Goal: Task Accomplishment & Management: Manage account settings

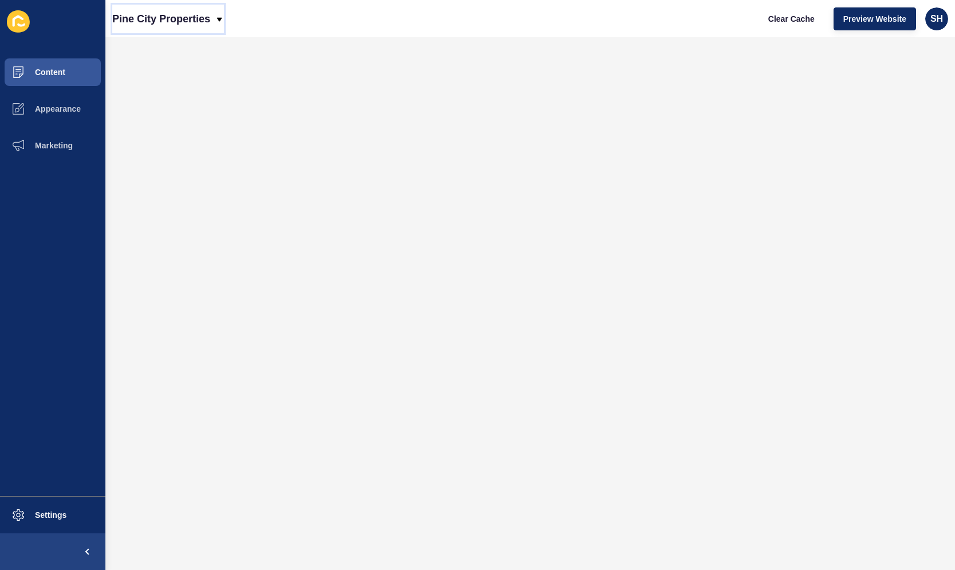
click at [208, 23] on p "Pine City Properties" at bounding box center [161, 19] width 98 height 29
click at [198, 40] on link "Back to website list" at bounding box center [162, 53] width 100 height 34
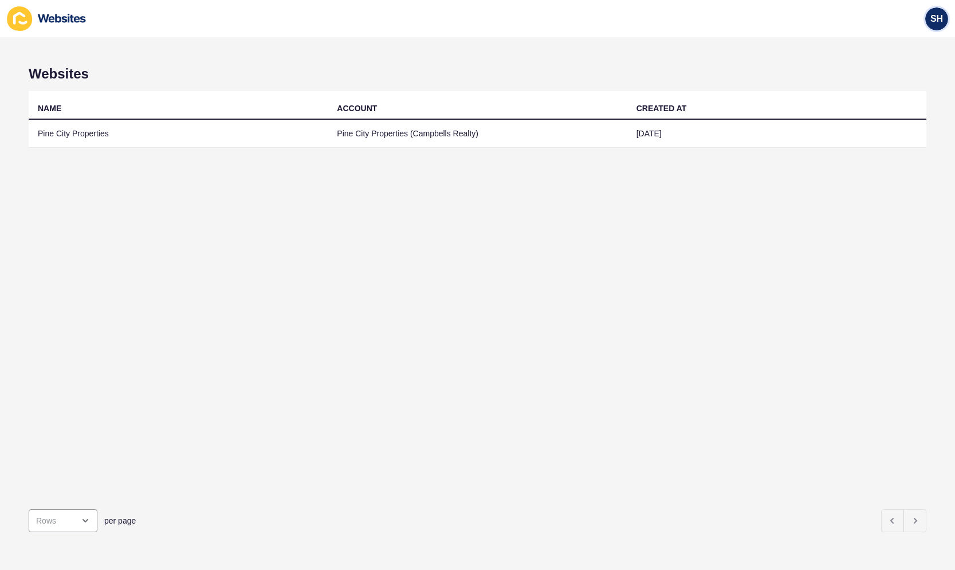
click at [929, 20] on div "SH" at bounding box center [936, 18] width 23 height 23
click at [908, 86] on link "Logout" at bounding box center [910, 95] width 84 height 25
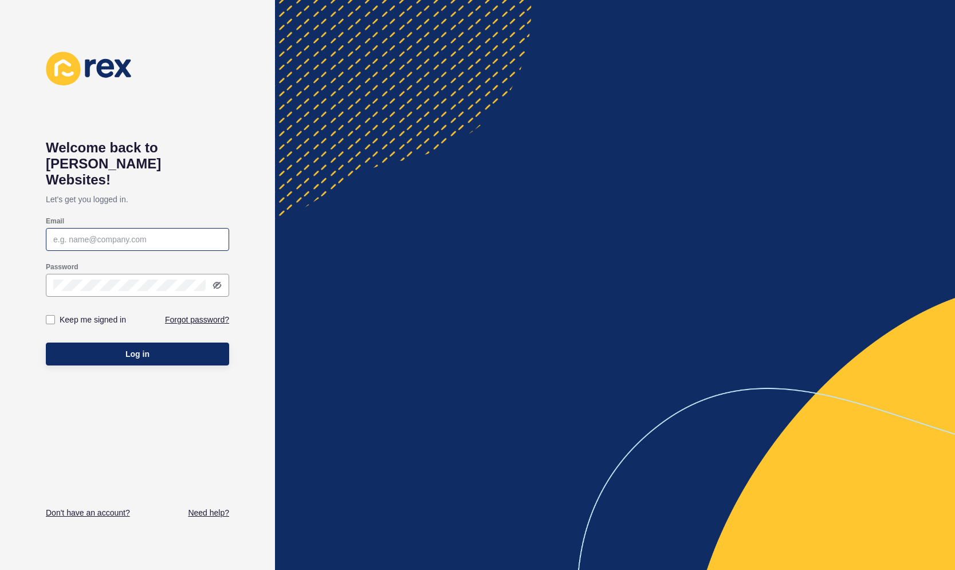
click at [202, 228] on div at bounding box center [137, 239] width 183 height 23
type input "[PERSON_NAME][EMAIL_ADDRESS][DOMAIN_NAME]"
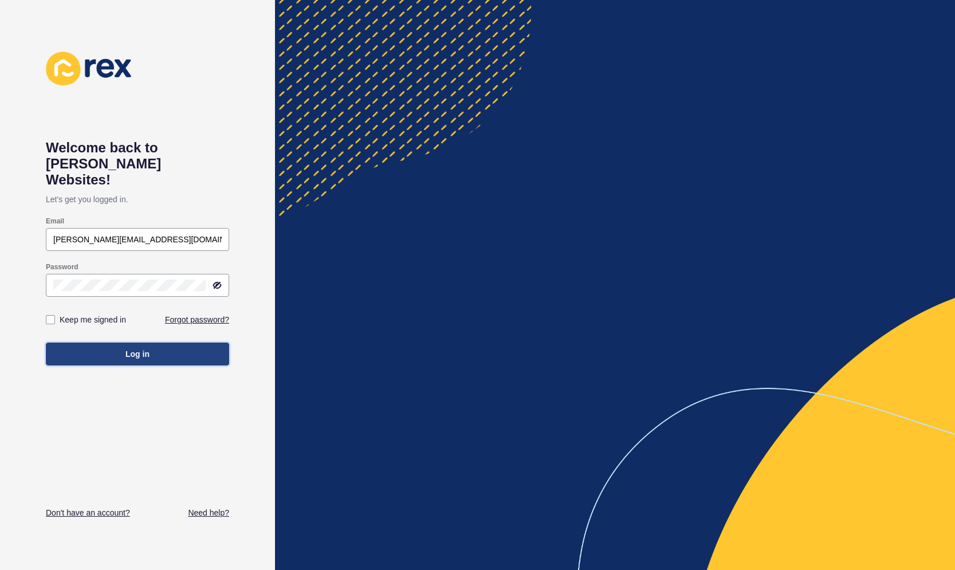
click at [145, 348] on span "Log in" at bounding box center [137, 353] width 24 height 11
